Goal: Information Seeking & Learning: Learn about a topic

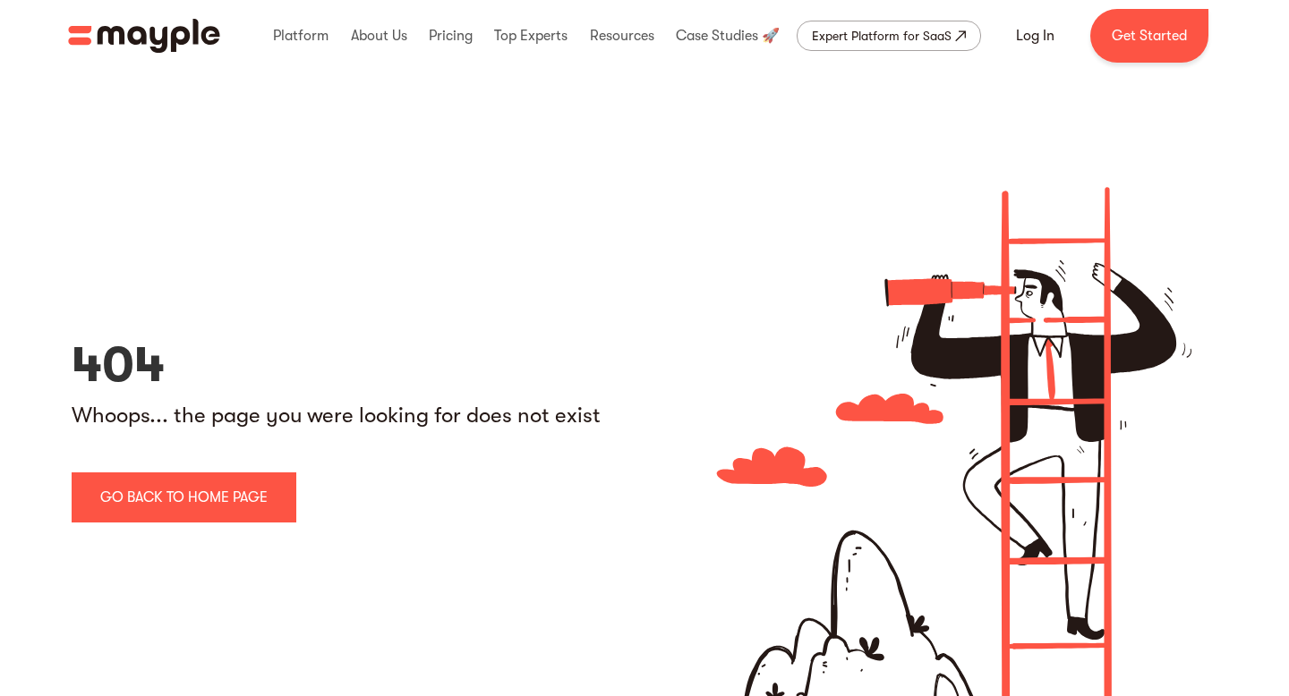
click at [138, 28] on img "home" at bounding box center [144, 36] width 152 height 34
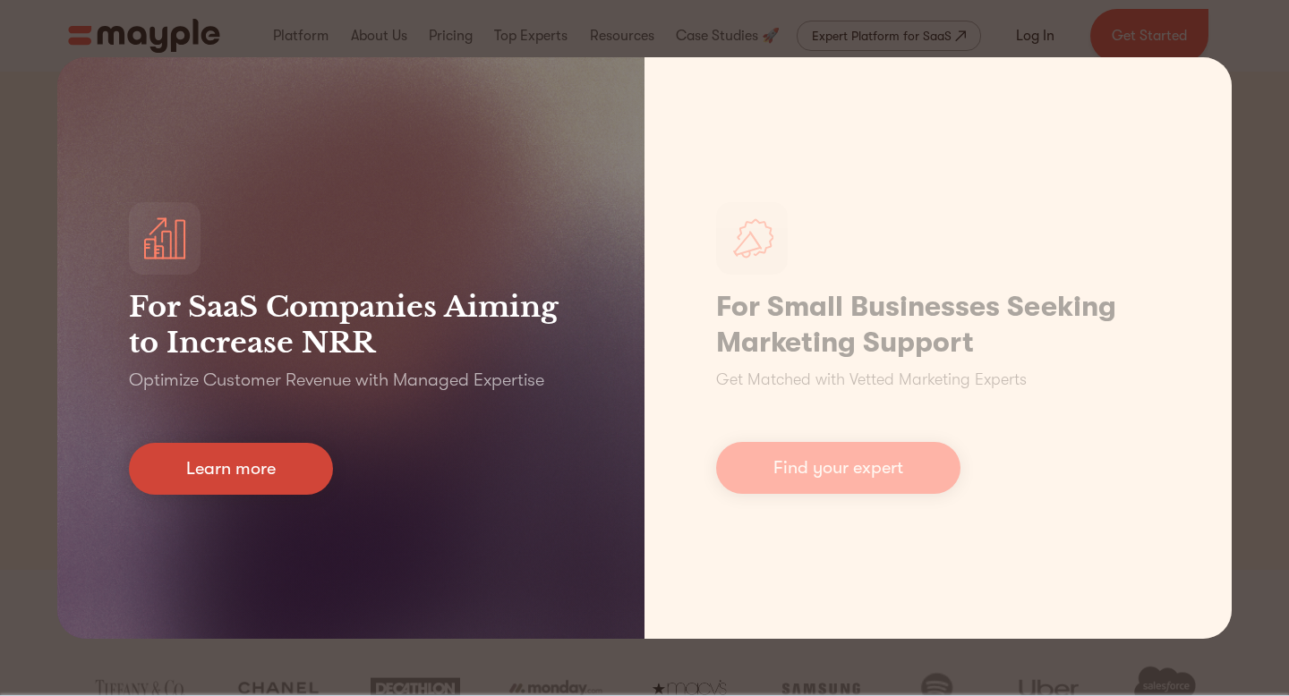
click at [291, 478] on link "Learn more" at bounding box center [231, 469] width 204 height 52
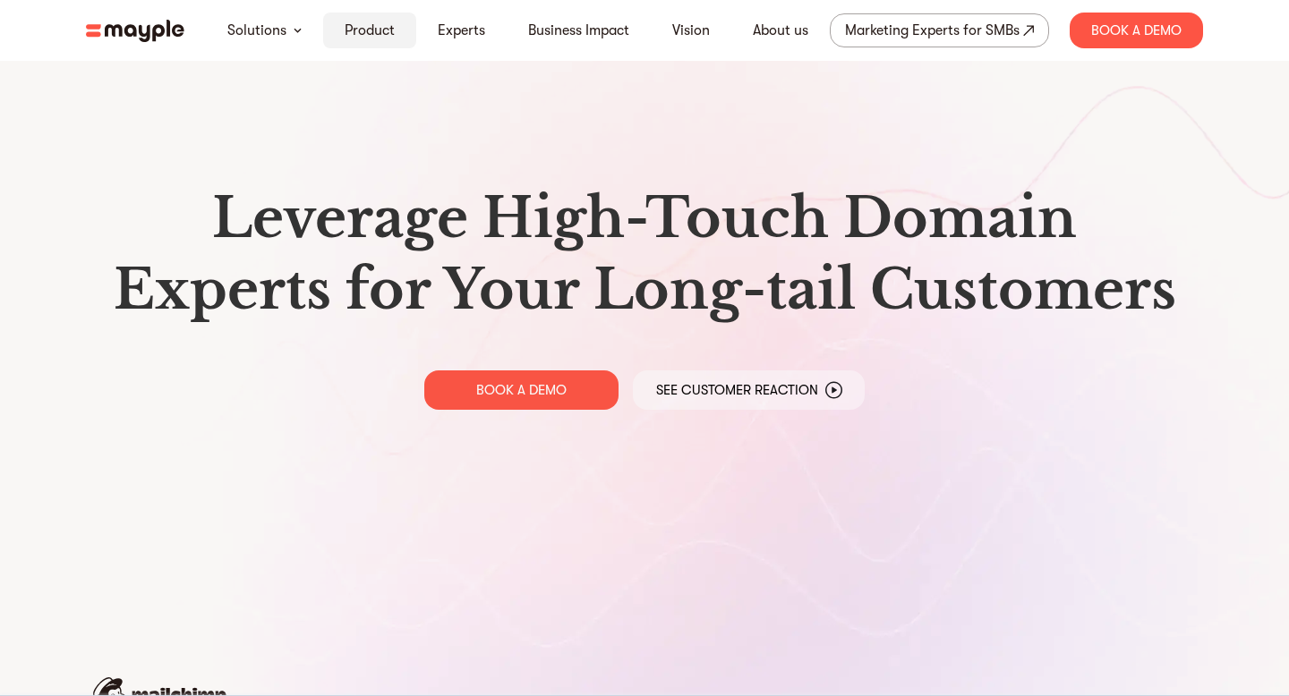
click at [347, 33] on link "Product" at bounding box center [370, 30] width 50 height 21
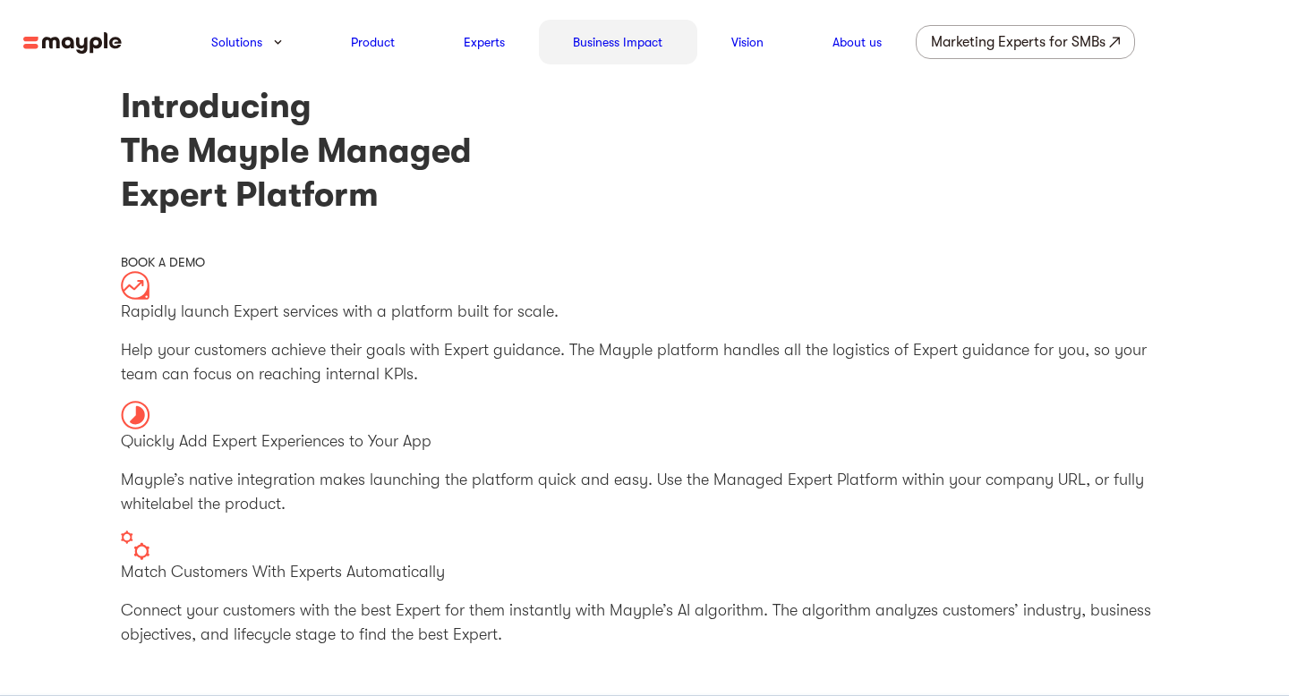
click at [632, 43] on link "Business Impact" at bounding box center [617, 41] width 89 height 21
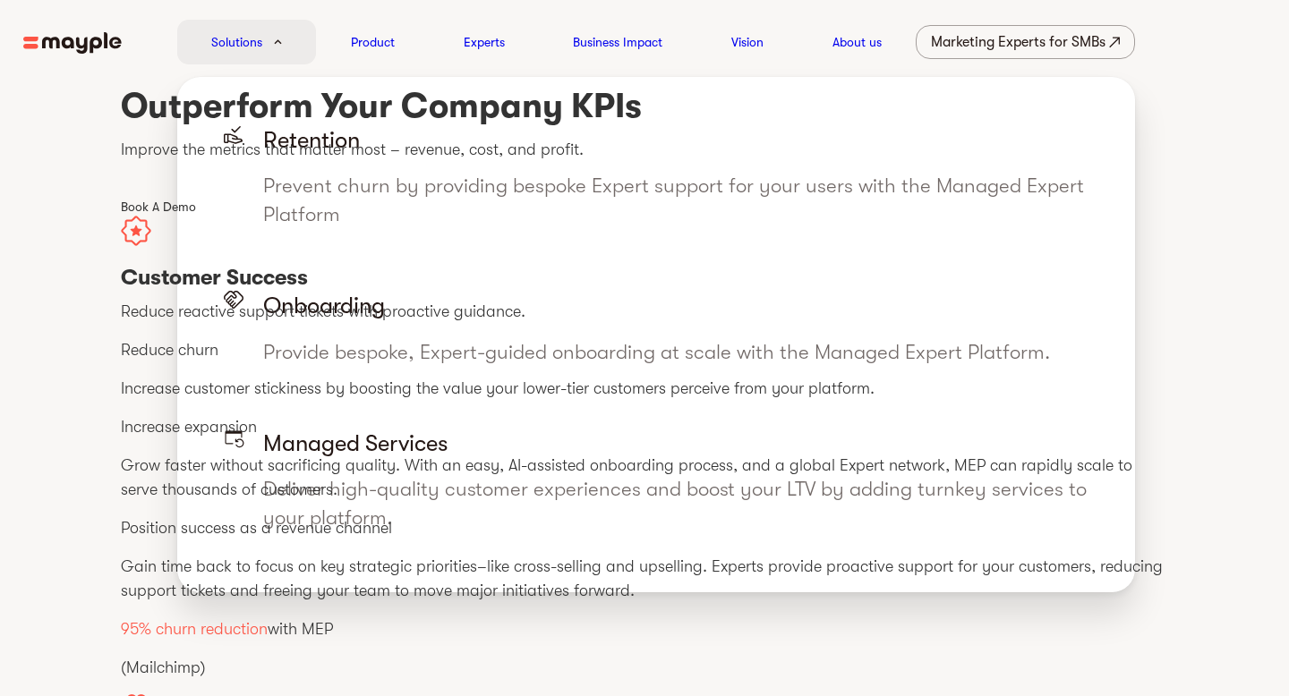
click at [260, 41] on link "Solutions" at bounding box center [236, 41] width 51 height 21
click at [260, 42] on link "Solutions" at bounding box center [236, 41] width 51 height 21
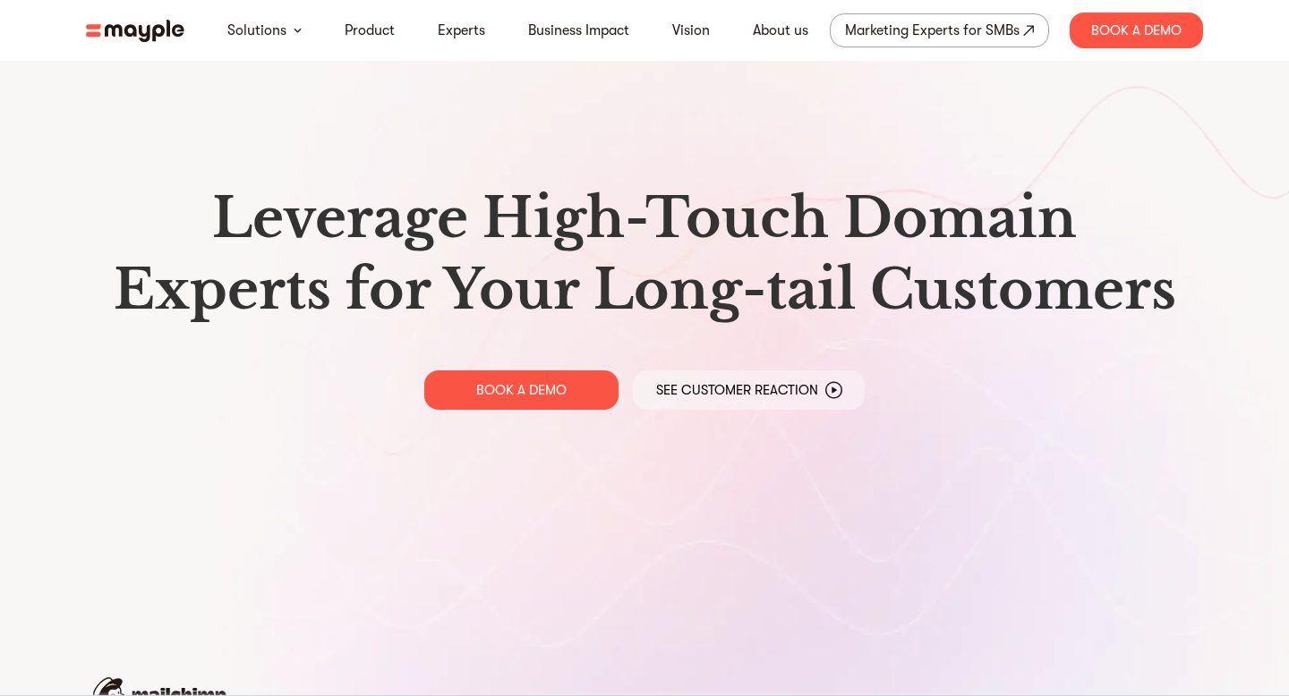
click at [136, 22] on img at bounding box center [135, 31] width 98 height 22
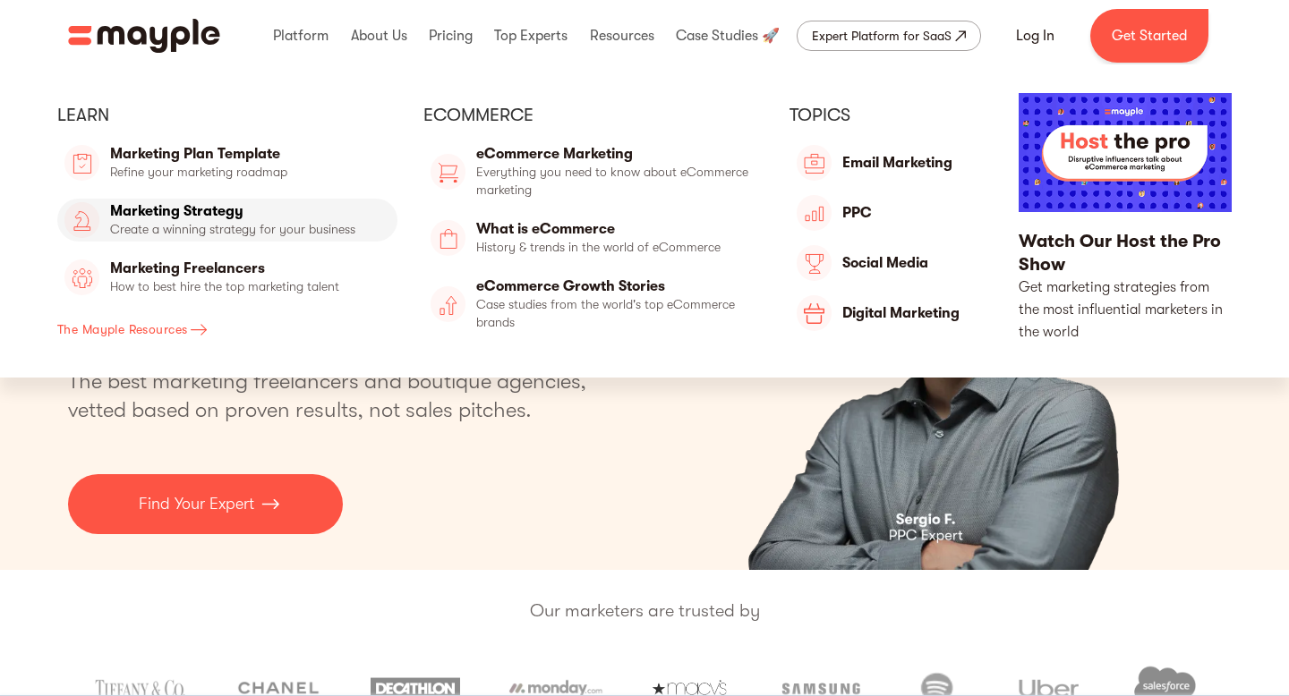
click at [184, 206] on link "Marketing Strategy" at bounding box center [227, 220] width 340 height 43
